Goal: Navigation & Orientation: Find specific page/section

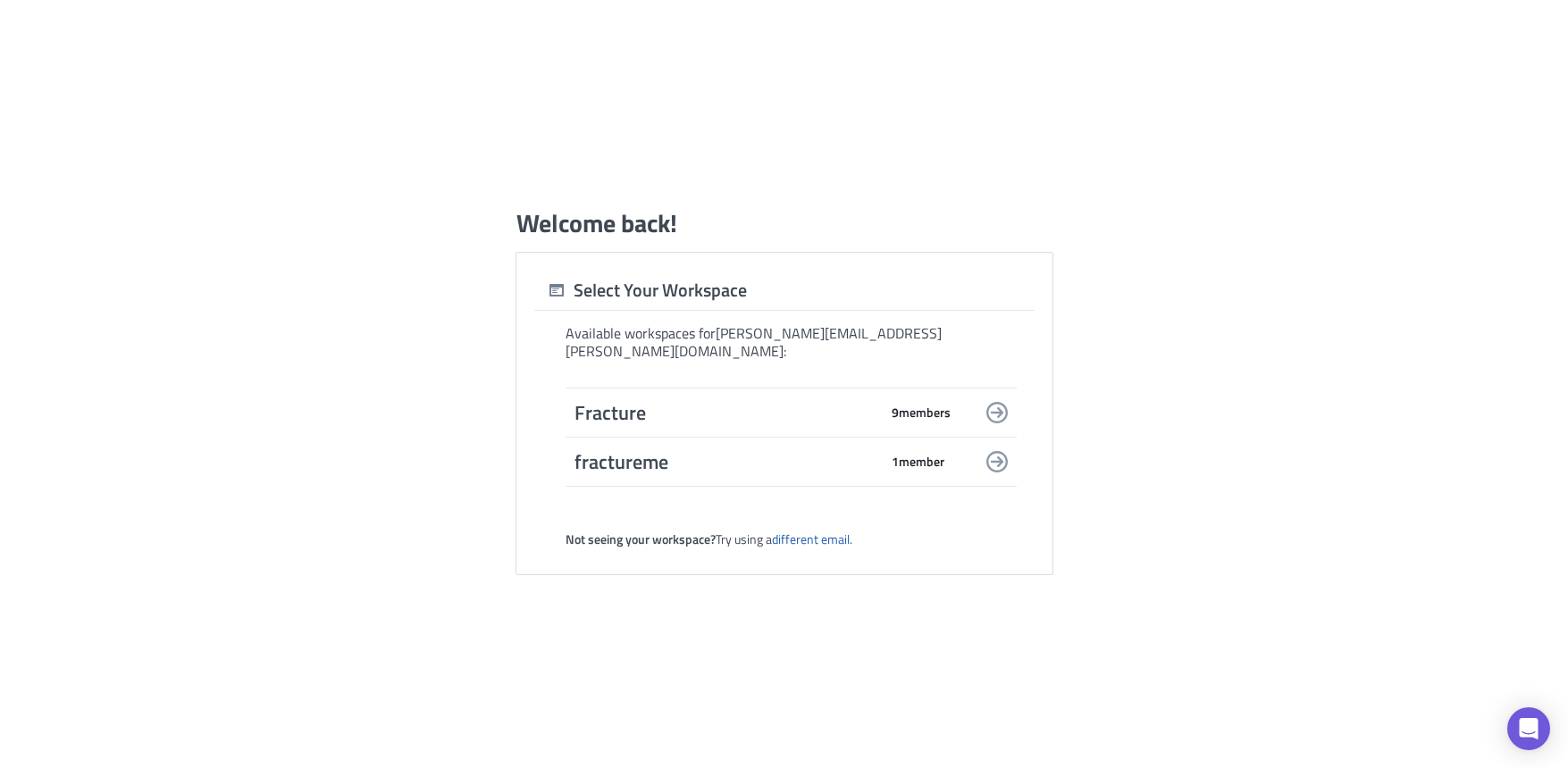
click at [604, 409] on span "Fracture" at bounding box center [725, 412] width 303 height 25
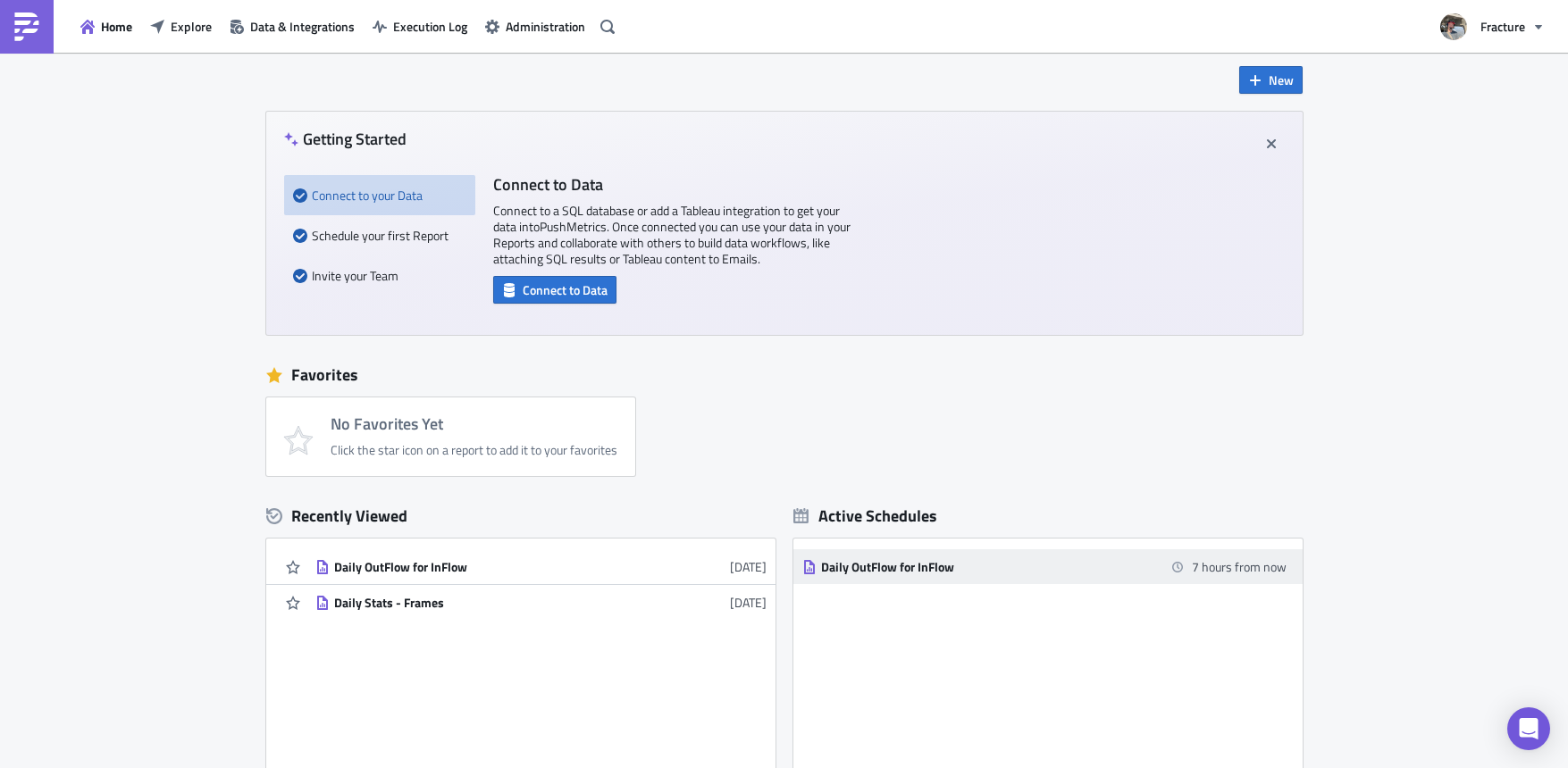
scroll to position [19, 0]
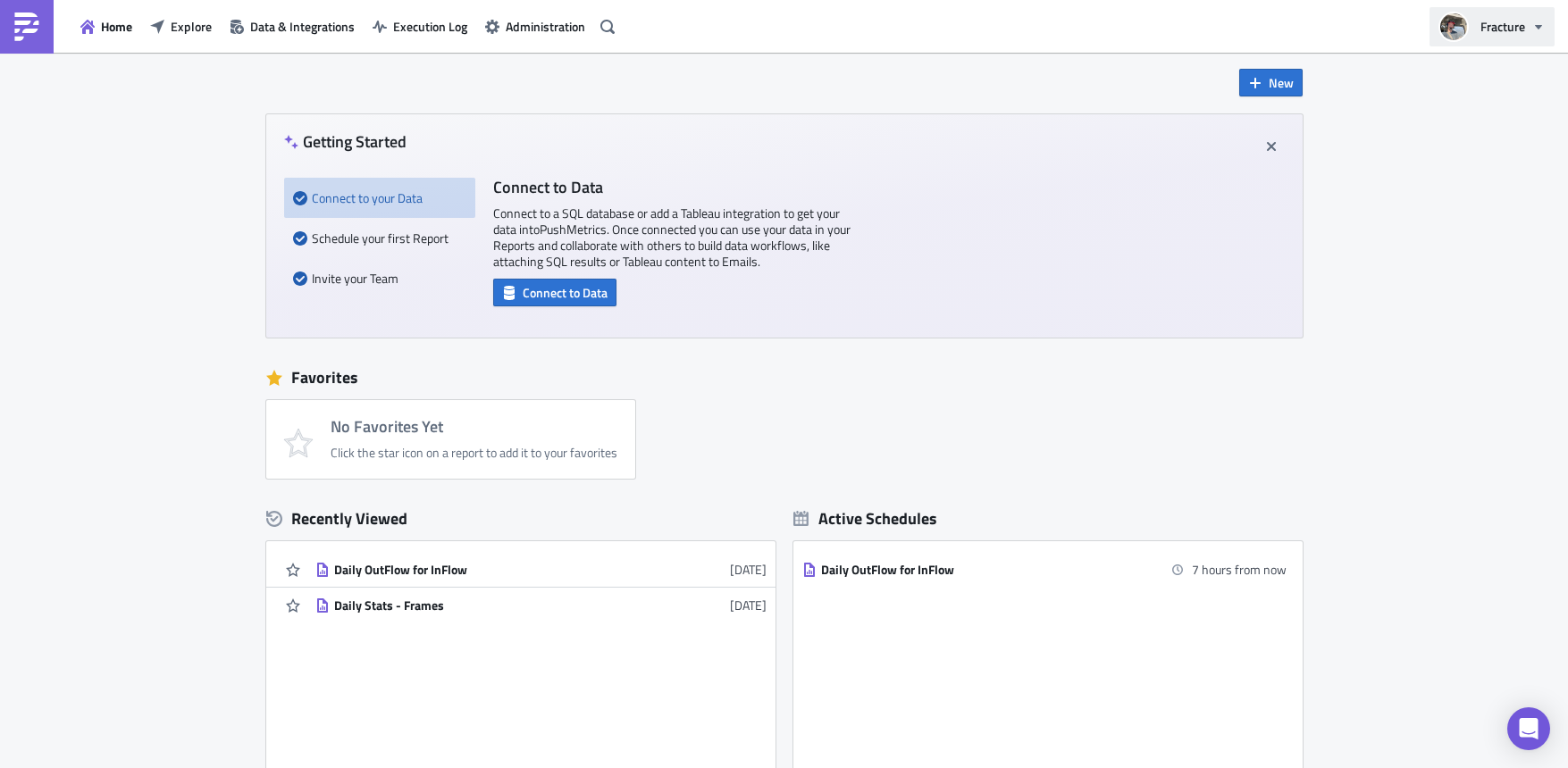
click at [1523, 27] on span "Fracture" at bounding box center [1503, 25] width 45 height 19
click at [186, 22] on span "Explore" at bounding box center [191, 25] width 41 height 19
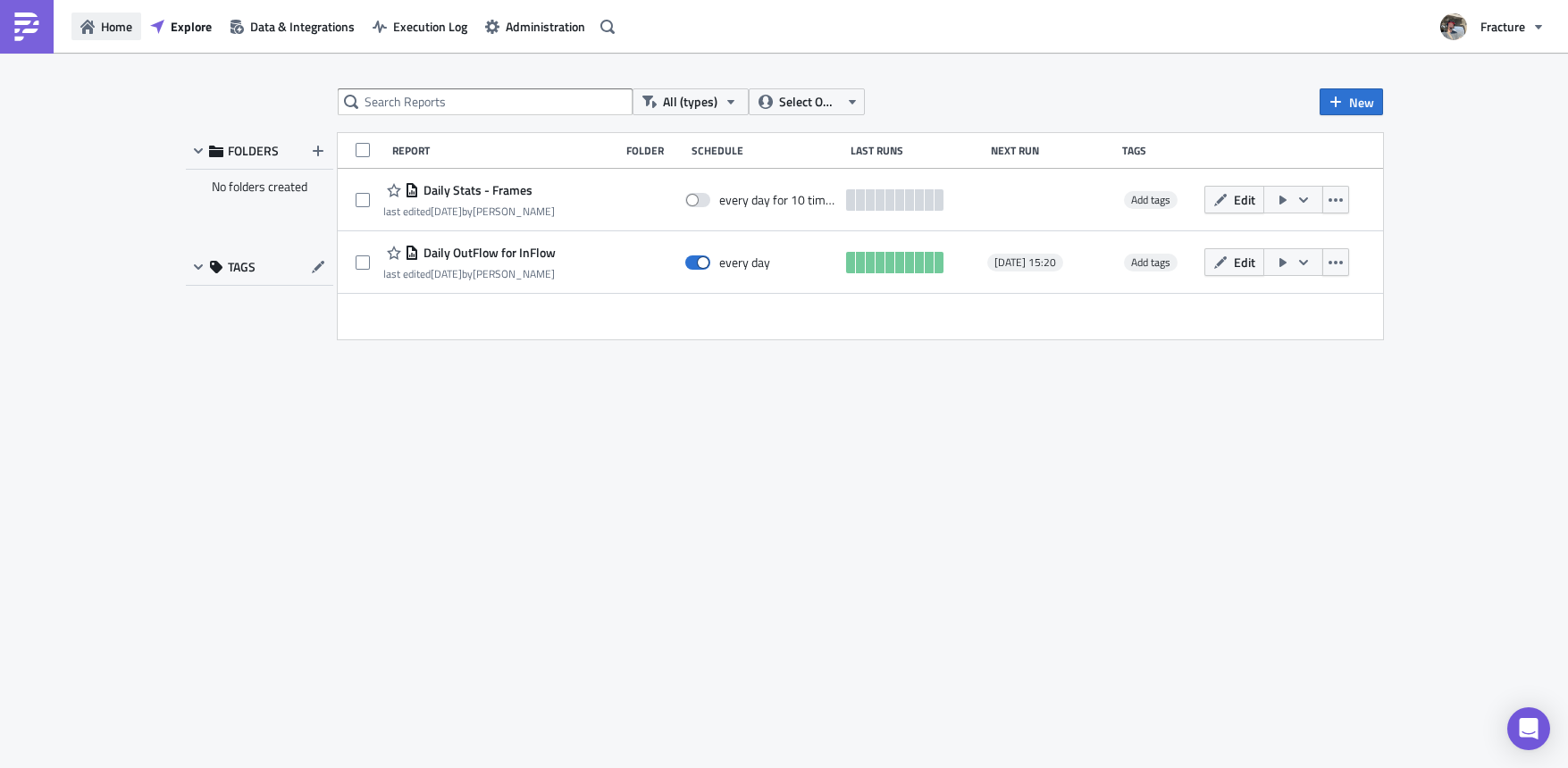
click at [98, 26] on button "Home" at bounding box center [105, 26] width 69 height 27
